Goal: Transaction & Acquisition: Purchase product/service

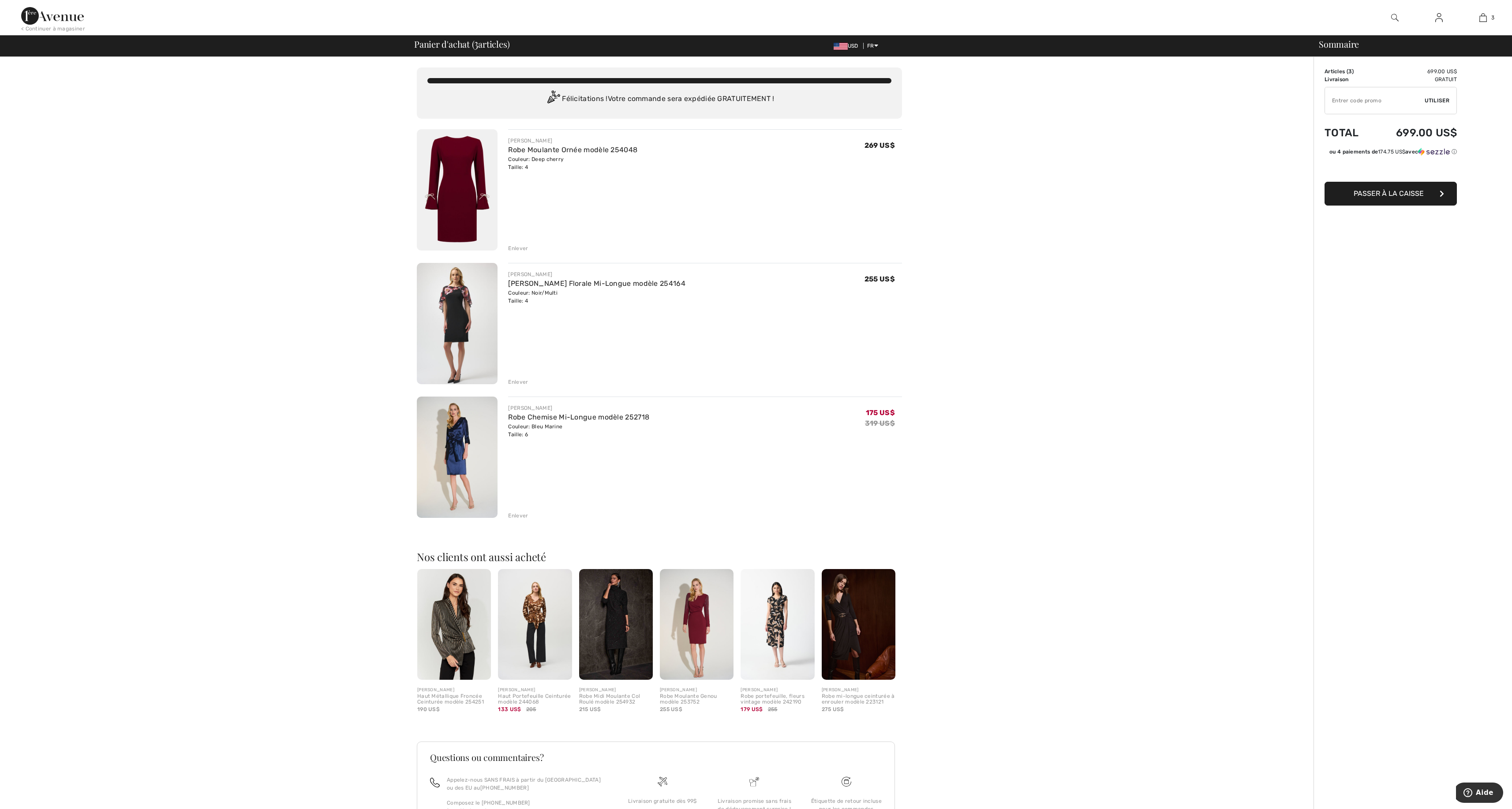
click at [456, 423] on img at bounding box center [457, 456] width 81 height 121
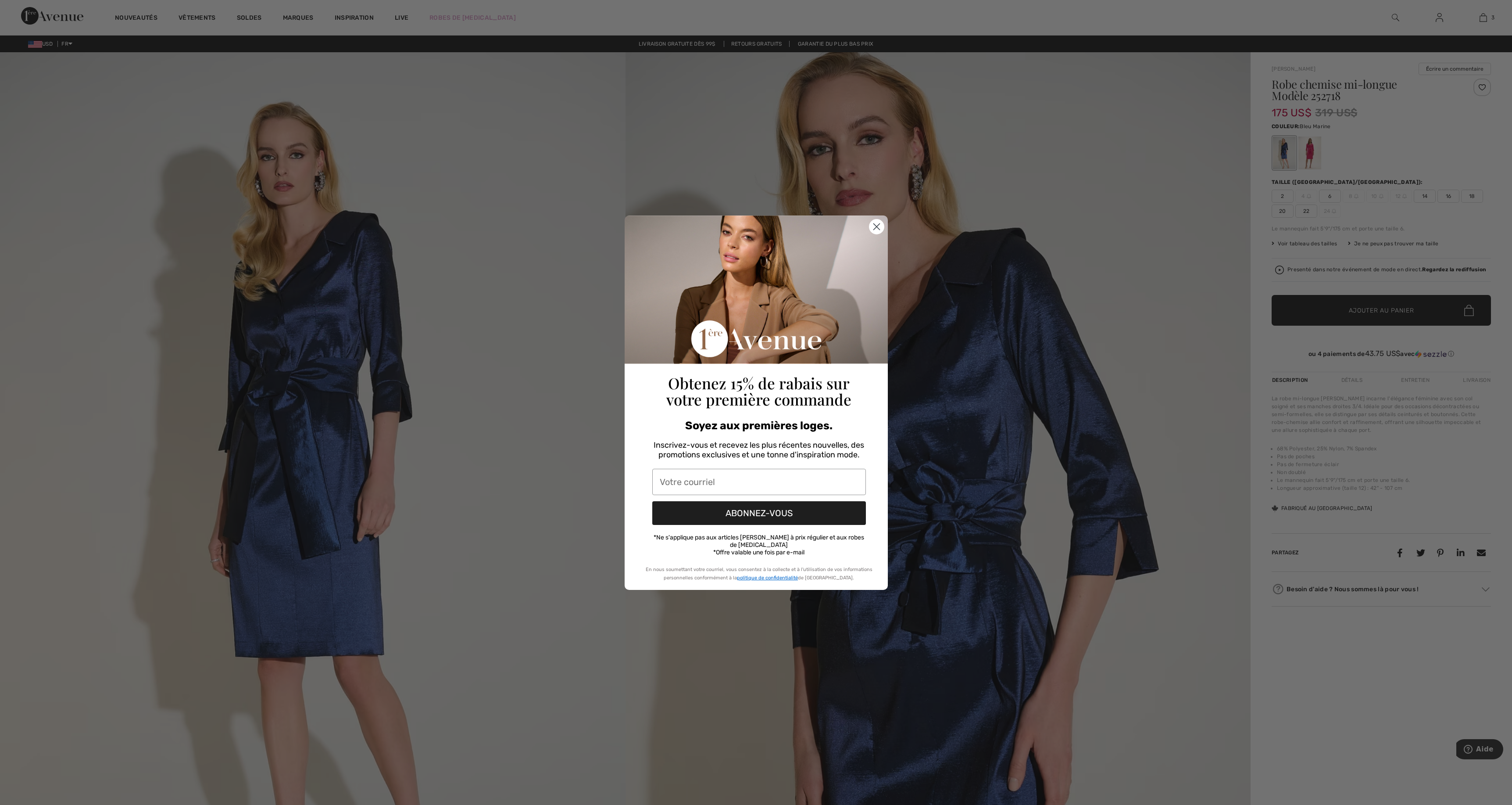
click at [877, 230] on circle "Close dialog" at bounding box center [876, 226] width 15 height 15
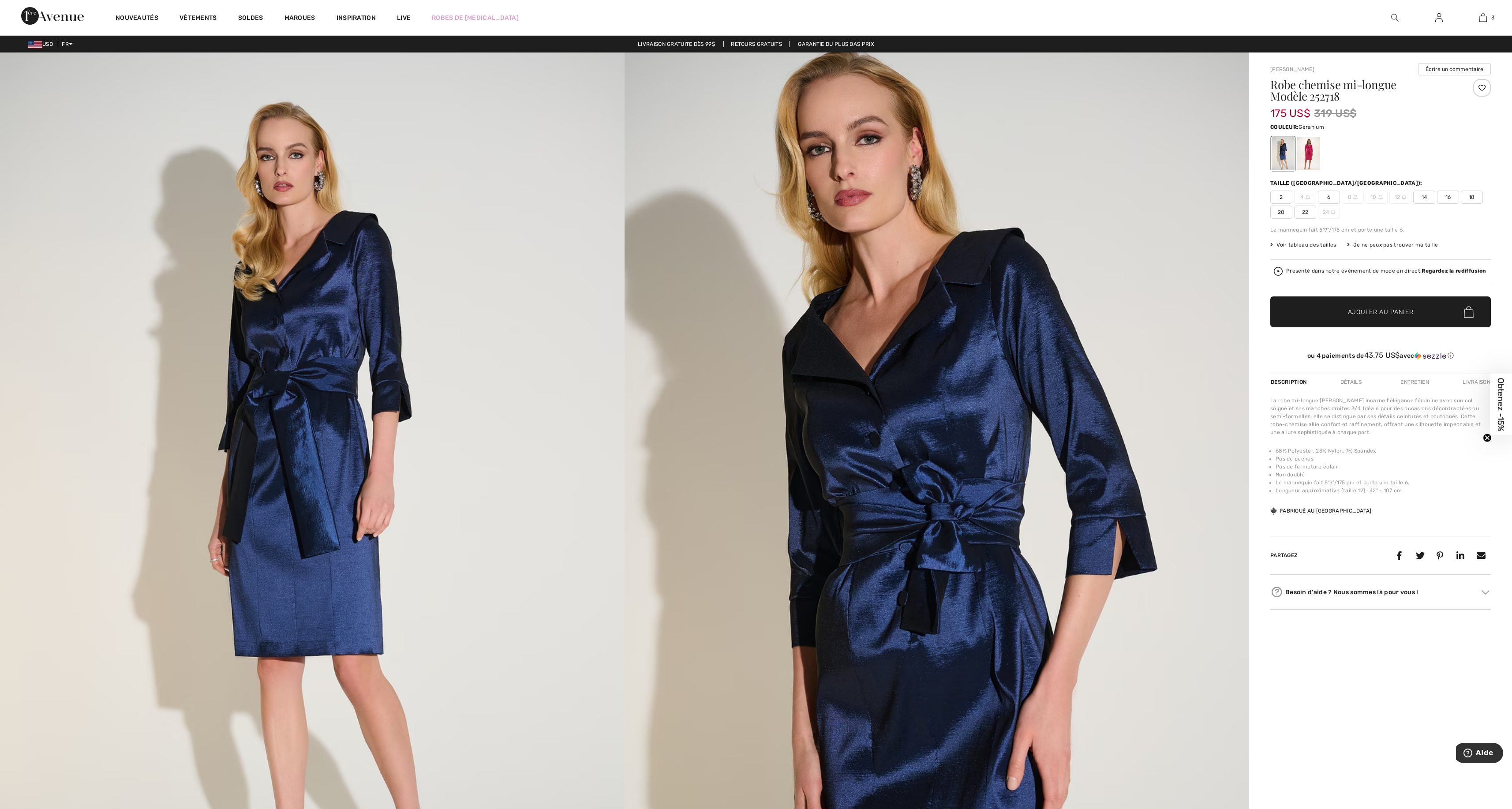
click at [1305, 148] on div at bounding box center [1309, 153] width 23 height 33
